Goal: Task Accomplishment & Management: Manage account settings

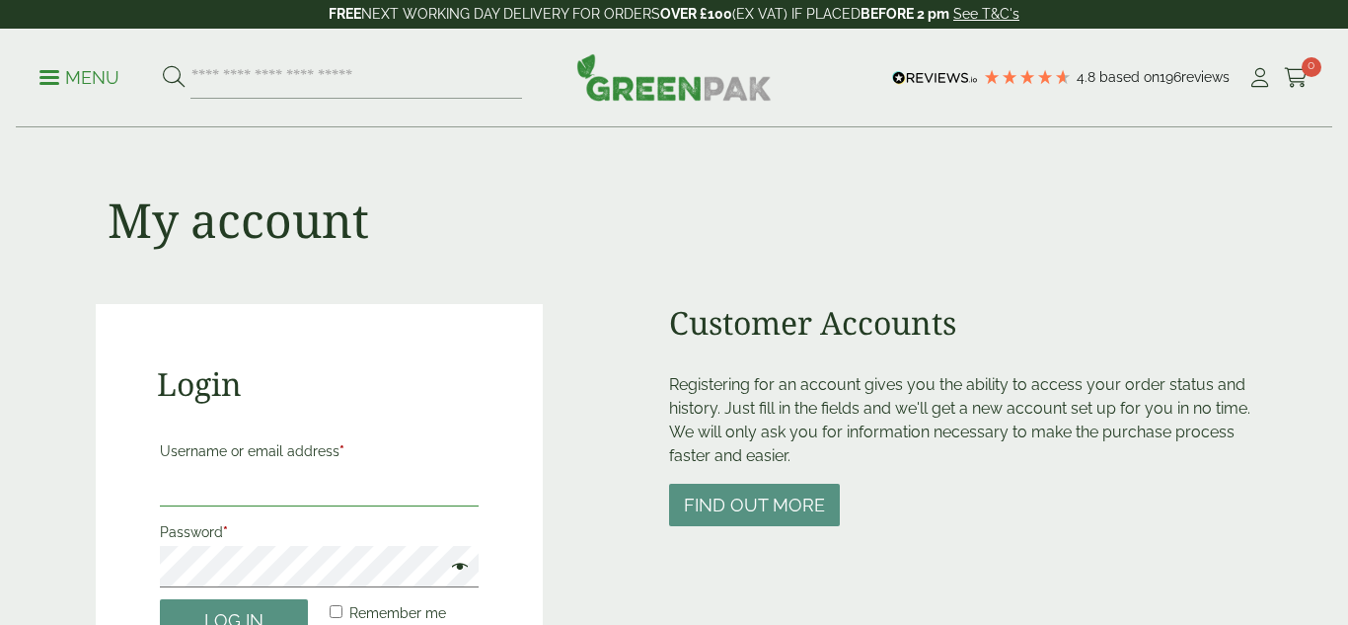
type input "**********"
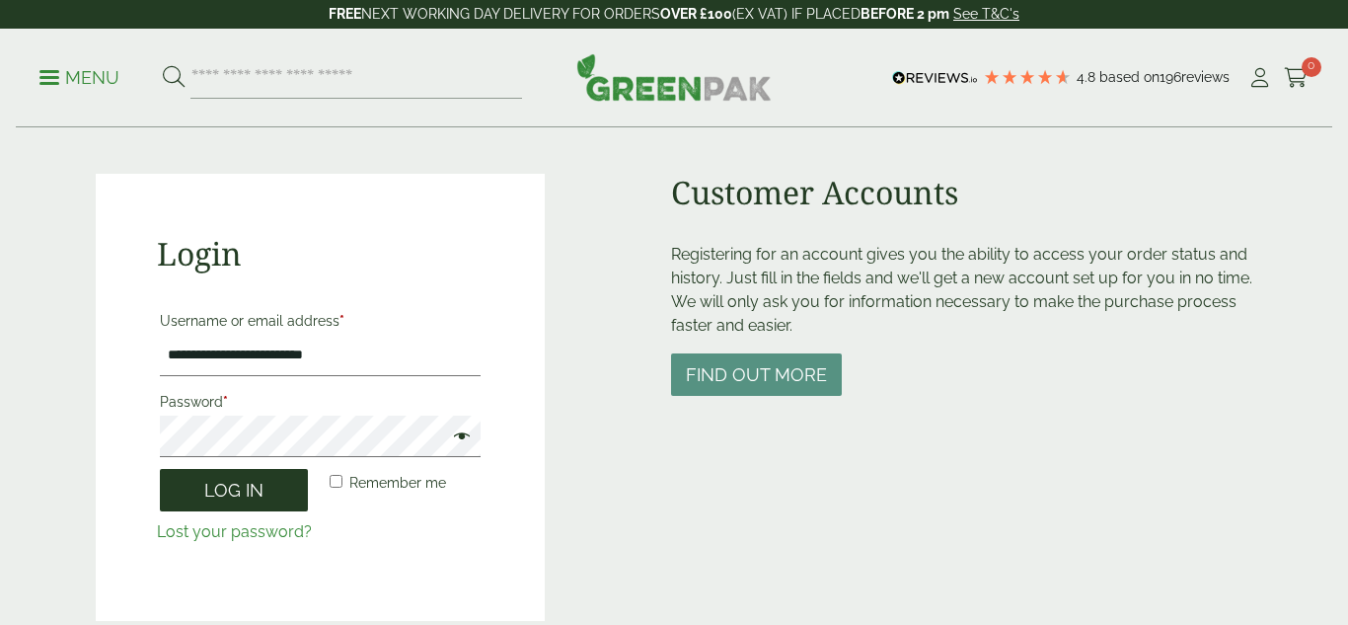
click at [218, 502] on button "Log in" at bounding box center [234, 490] width 148 height 42
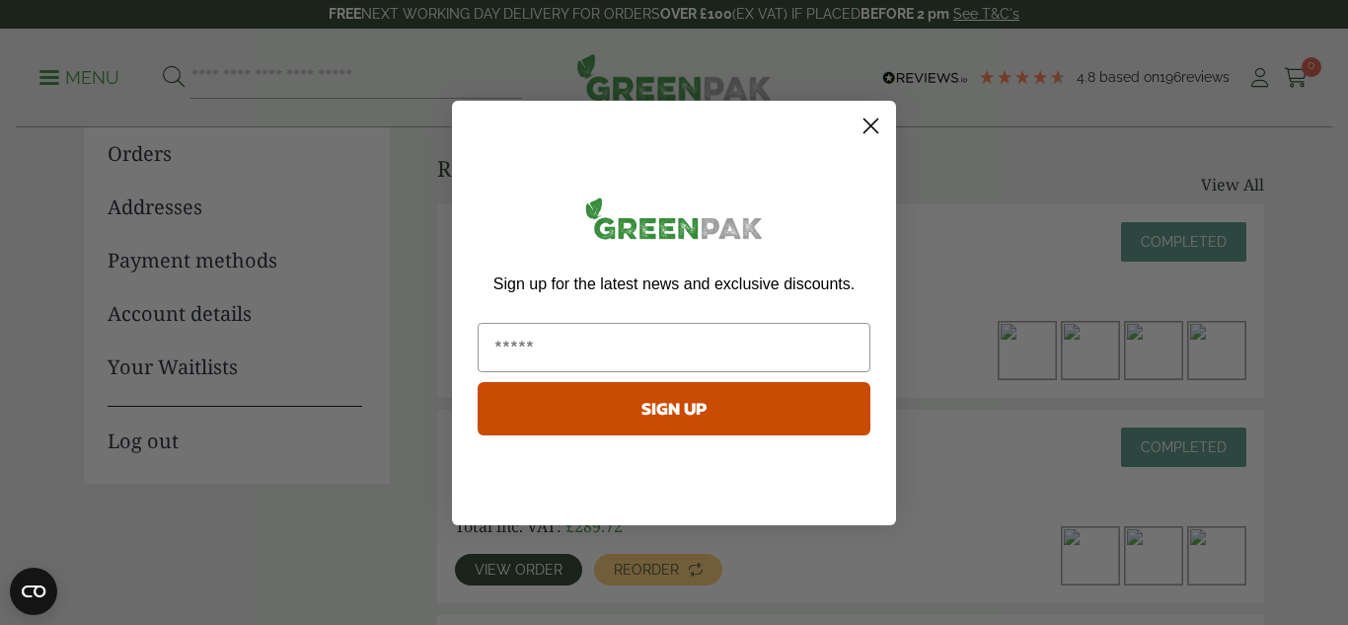
click at [868, 129] on circle "Close dialog" at bounding box center [870, 125] width 33 height 33
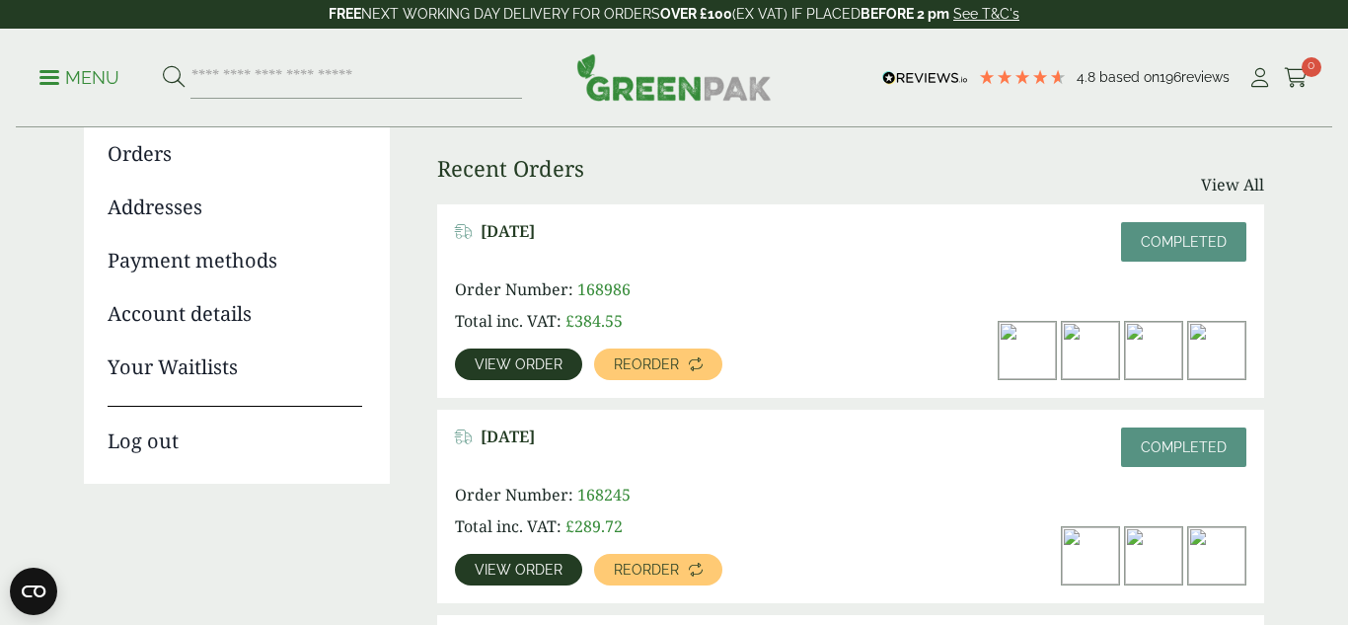
click at [754, 164] on div "Recent Orders View All" at bounding box center [850, 179] width 827 height 49
